Goal: Find specific page/section

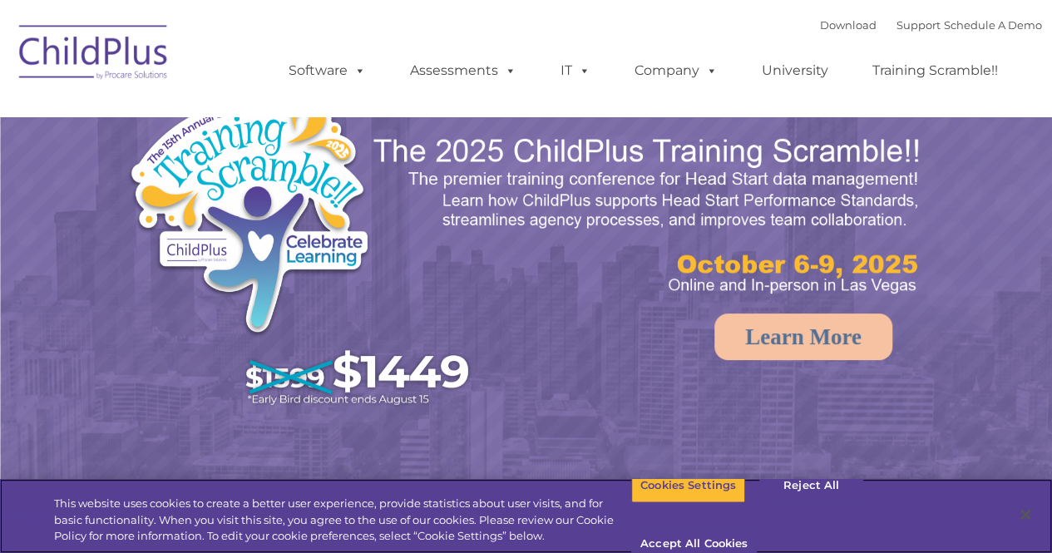
select select "MEDIUM"
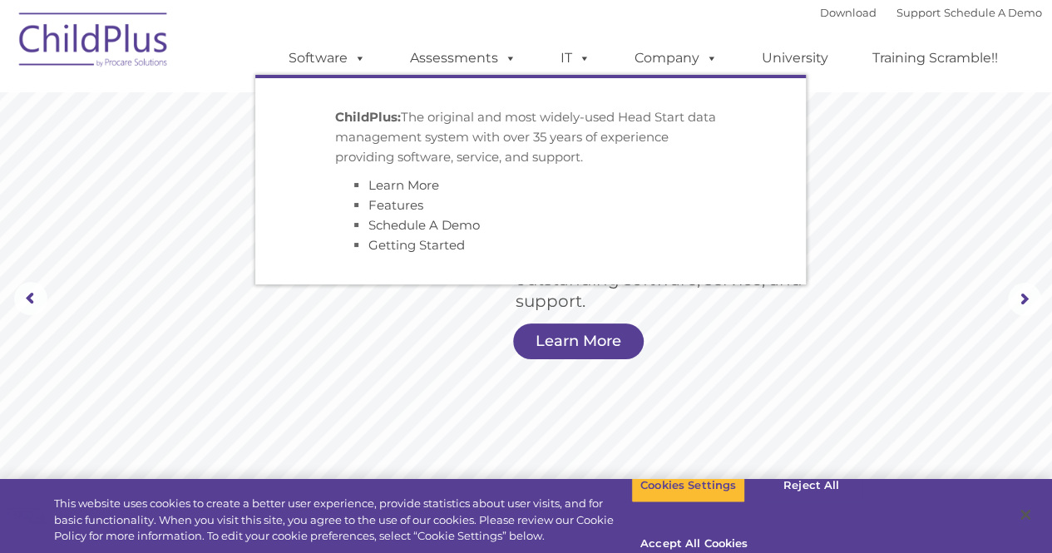
click at [330, 61] on link "Software" at bounding box center [327, 58] width 111 height 33
